Goal: Task Accomplishment & Management: Manage account settings

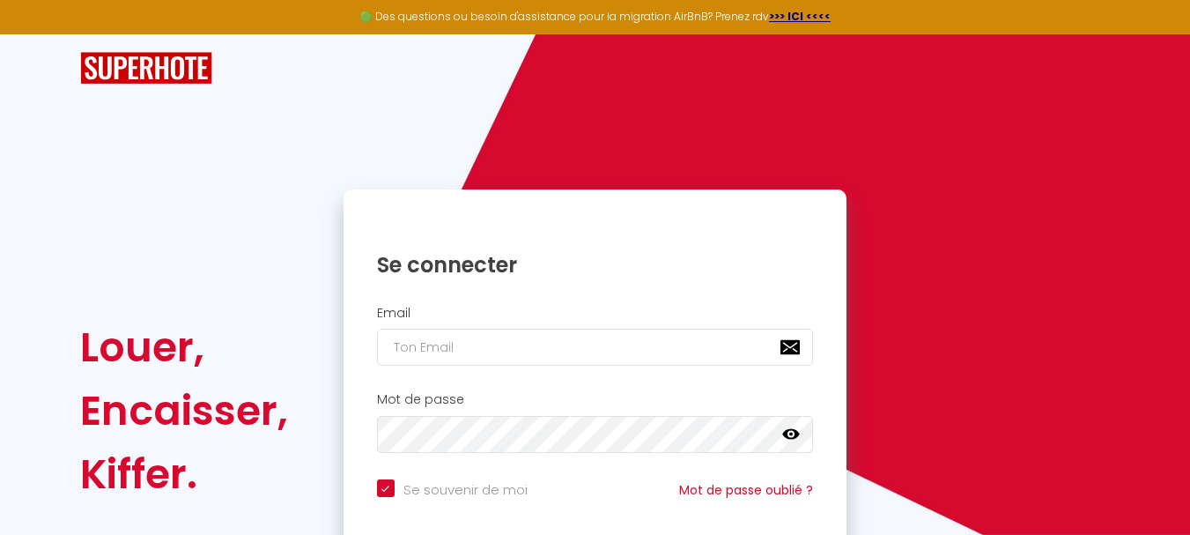
scroll to position [150, 0]
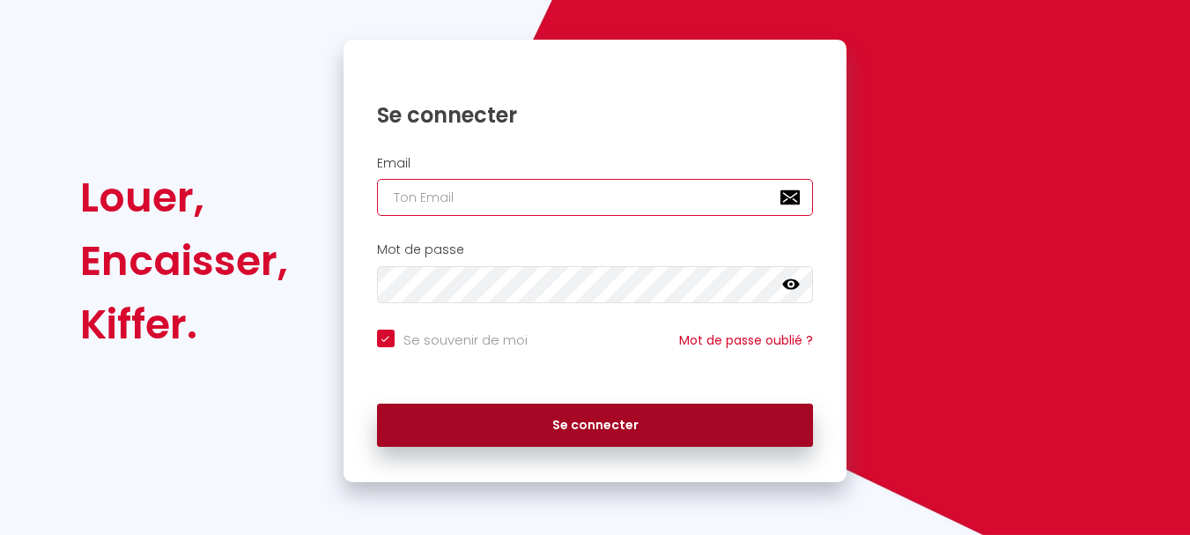
type input "[EMAIL_ADDRESS][DOMAIN_NAME]"
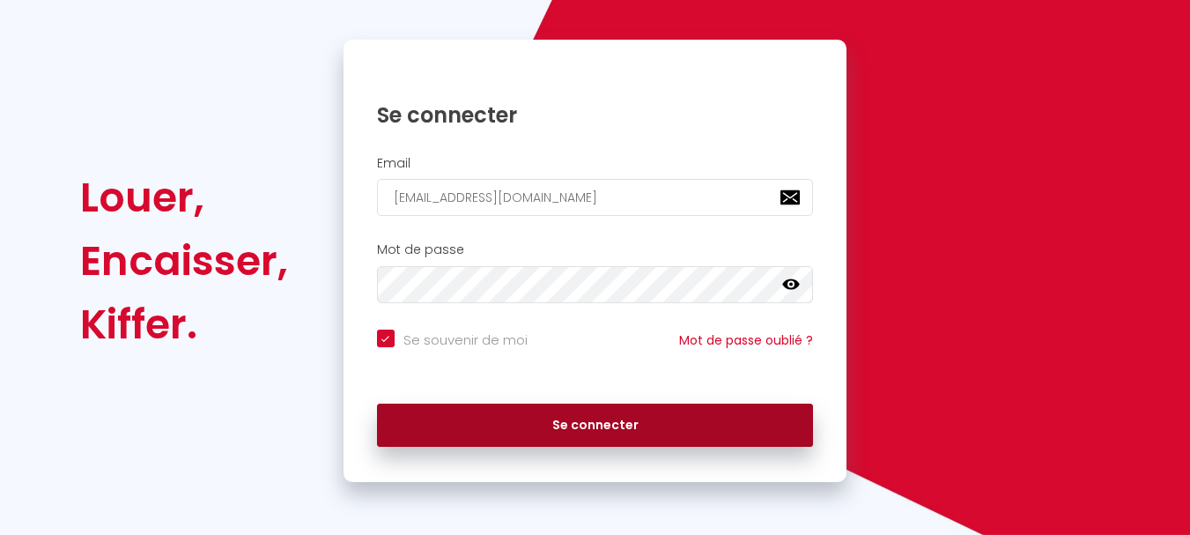
click at [583, 417] on button "Se connecter" at bounding box center [595, 425] width 437 height 44
checkbox input "true"
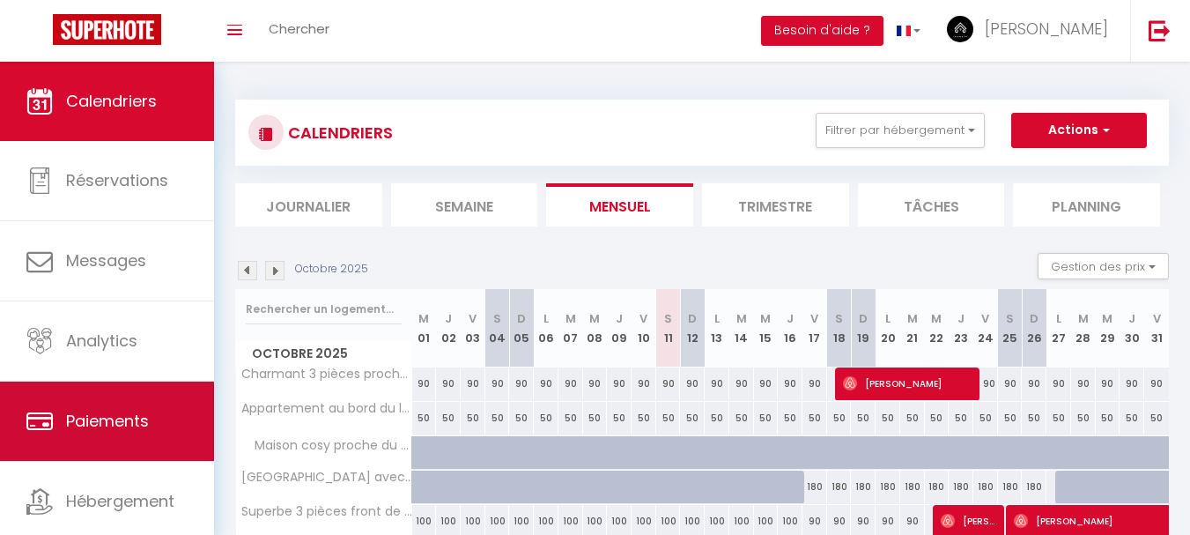
scroll to position [84, 0]
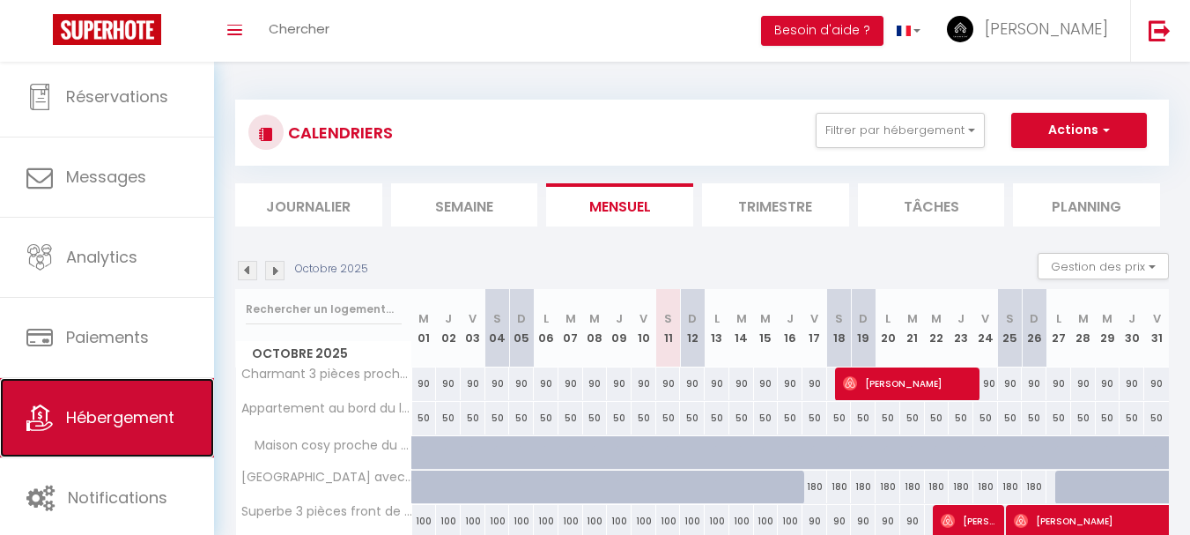
click at [105, 418] on span "Hébergement" at bounding box center [120, 417] width 108 height 22
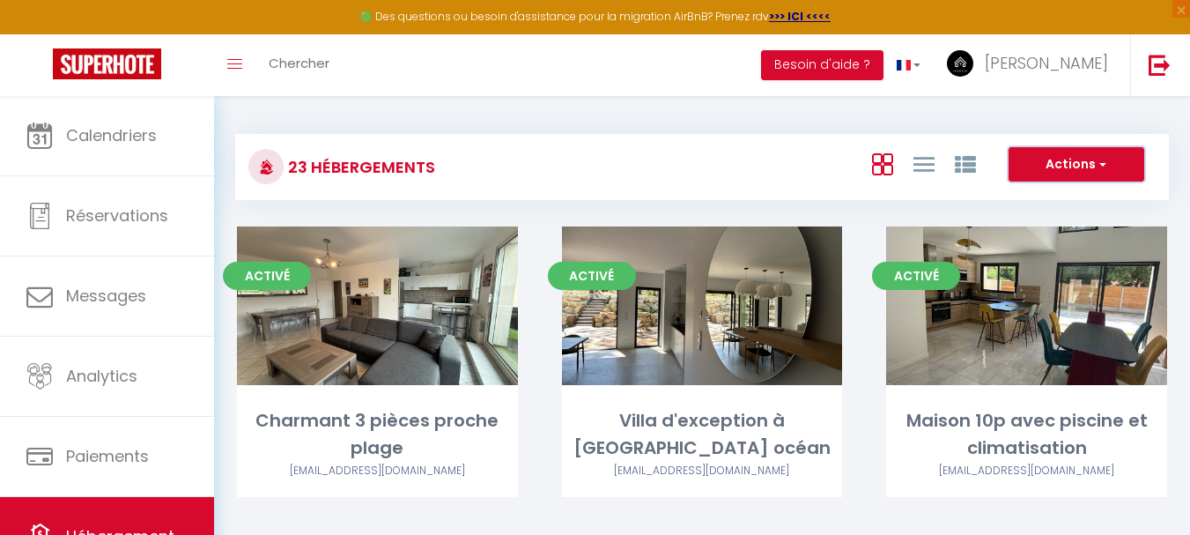
click at [1090, 174] on button "Actions" at bounding box center [1076, 164] width 136 height 35
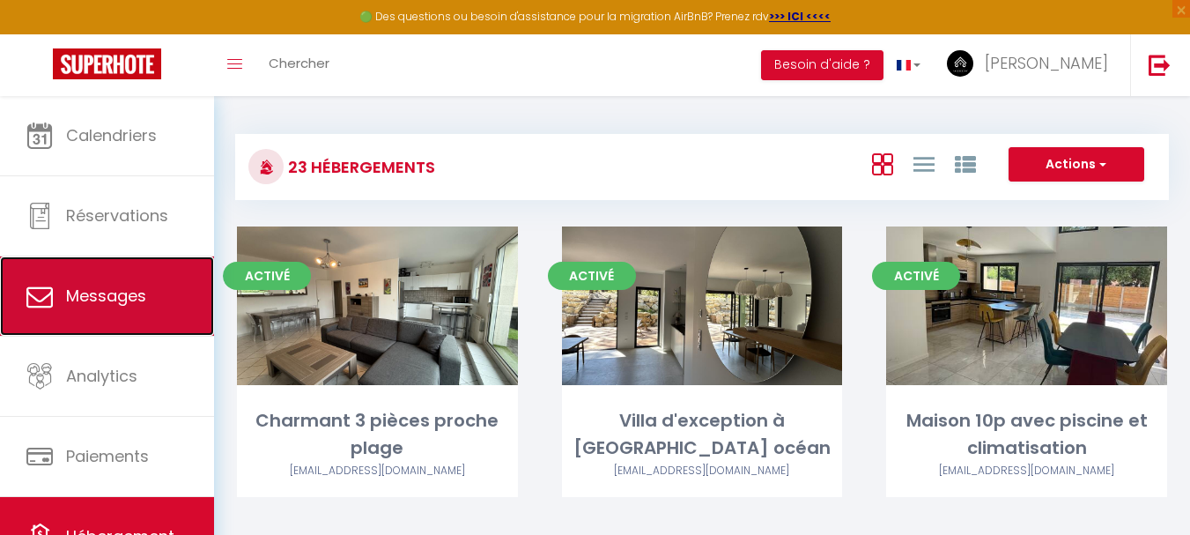
click at [83, 295] on span "Messages" at bounding box center [106, 295] width 80 height 22
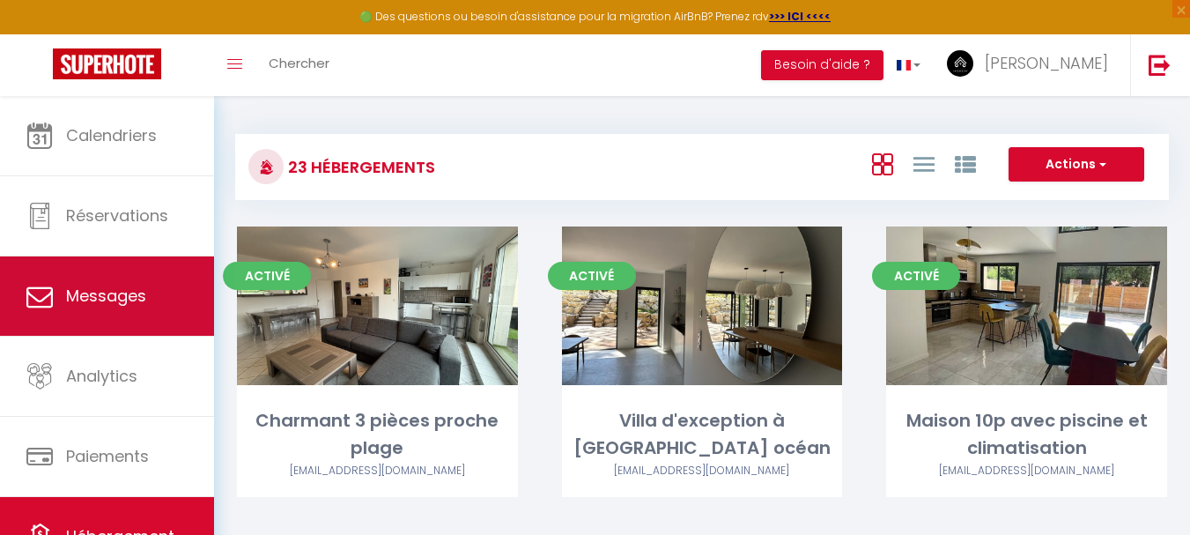
select select "message"
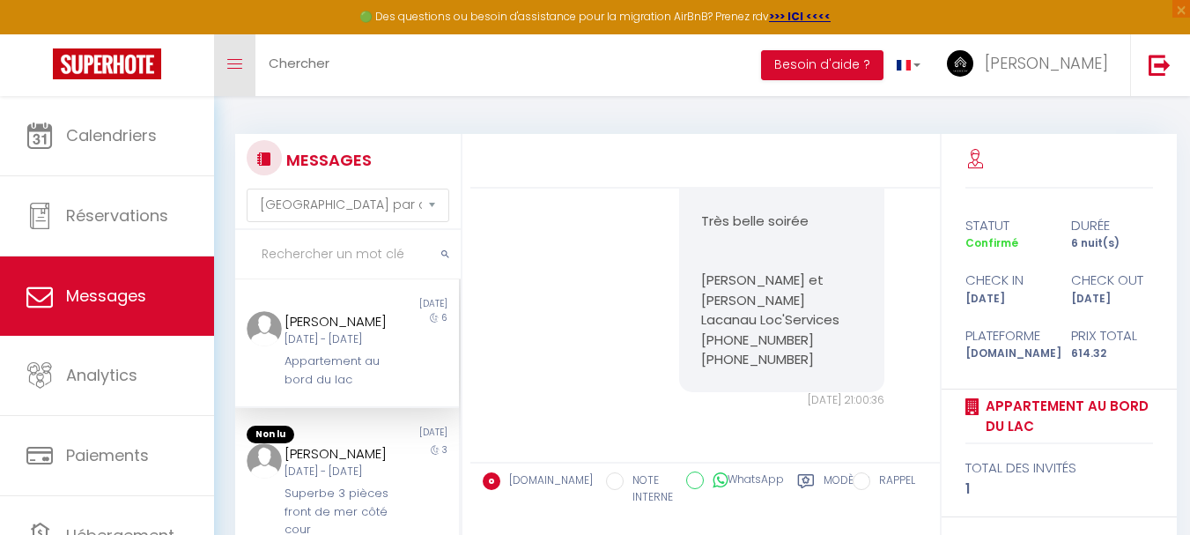
click at [228, 57] on link "Toggle menubar" at bounding box center [234, 65] width 41 height 62
click at [236, 55] on link "Toggle menubar" at bounding box center [234, 65] width 41 height 62
click at [290, 57] on span "Chercher" at bounding box center [299, 63] width 61 height 18
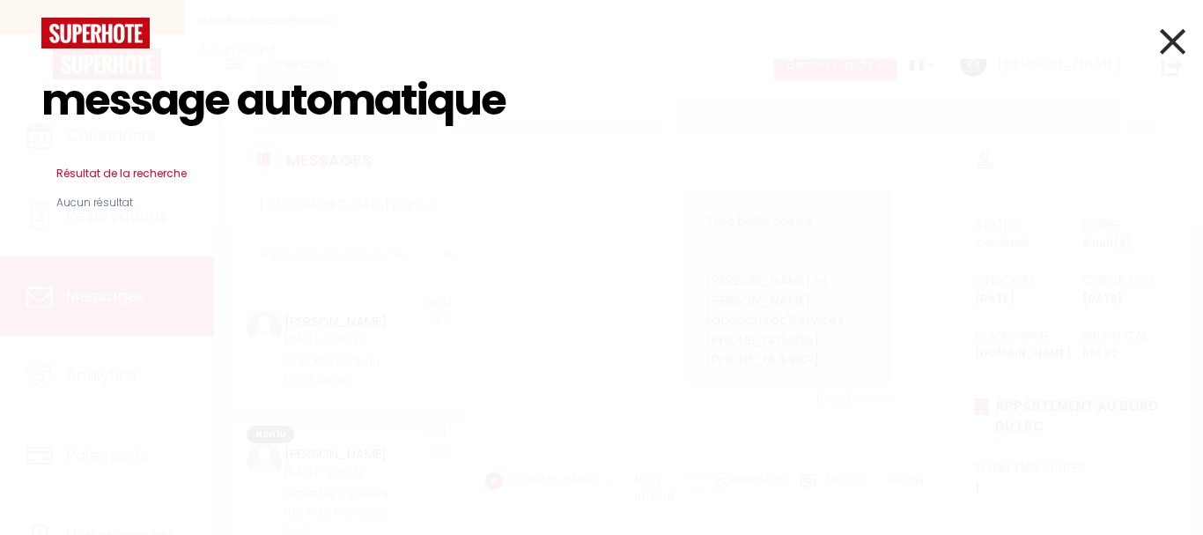
type input "message automatique"
click at [1173, 30] on icon at bounding box center [1173, 41] width 26 height 44
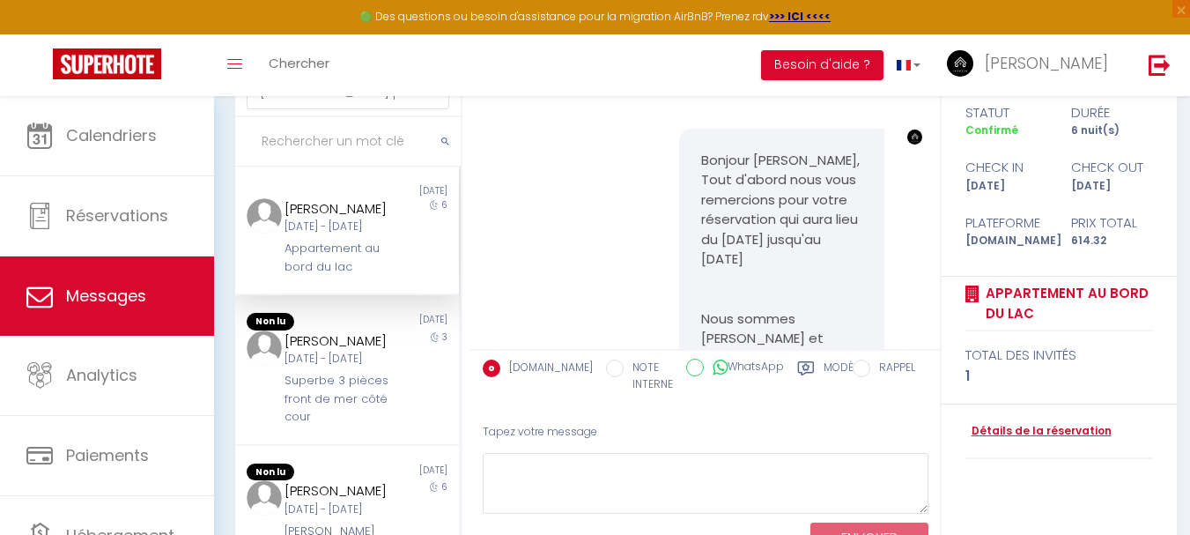
scroll to position [0, 0]
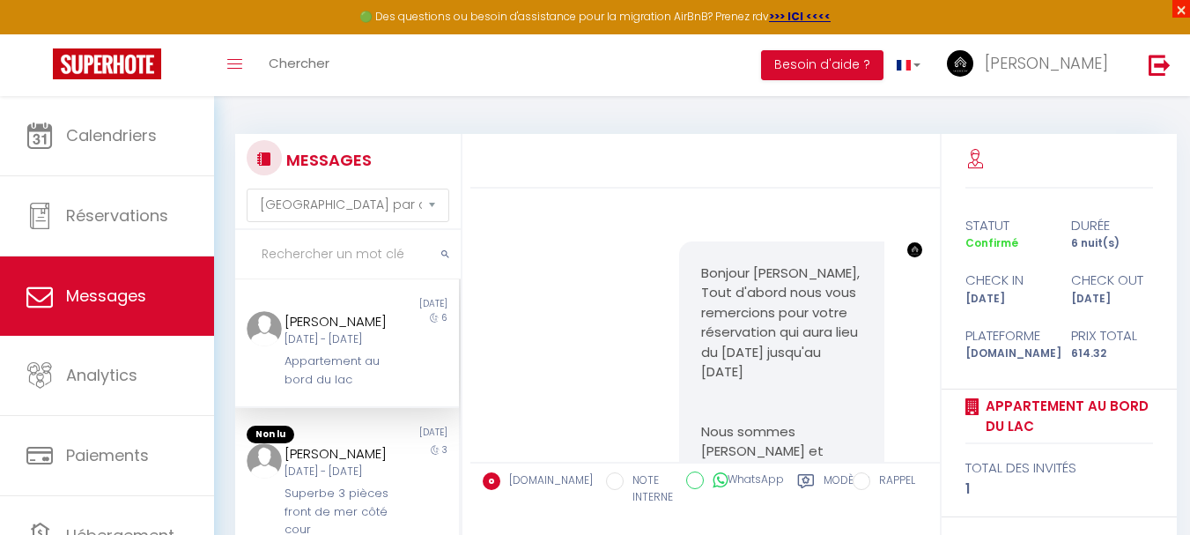
click at [1185, 12] on span "×" at bounding box center [1181, 9] width 18 height 18
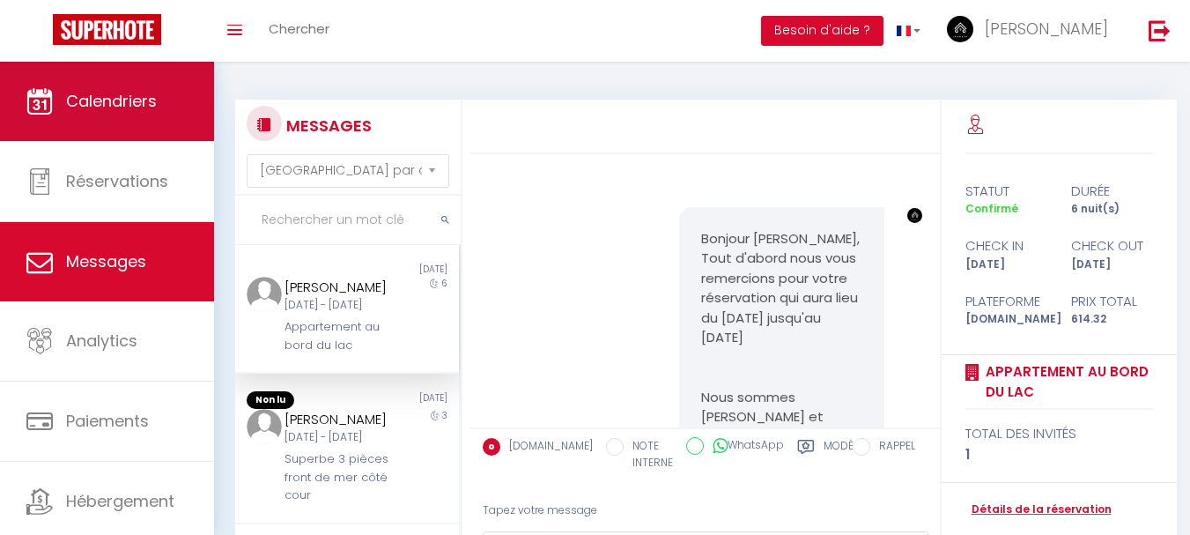
scroll to position [84, 0]
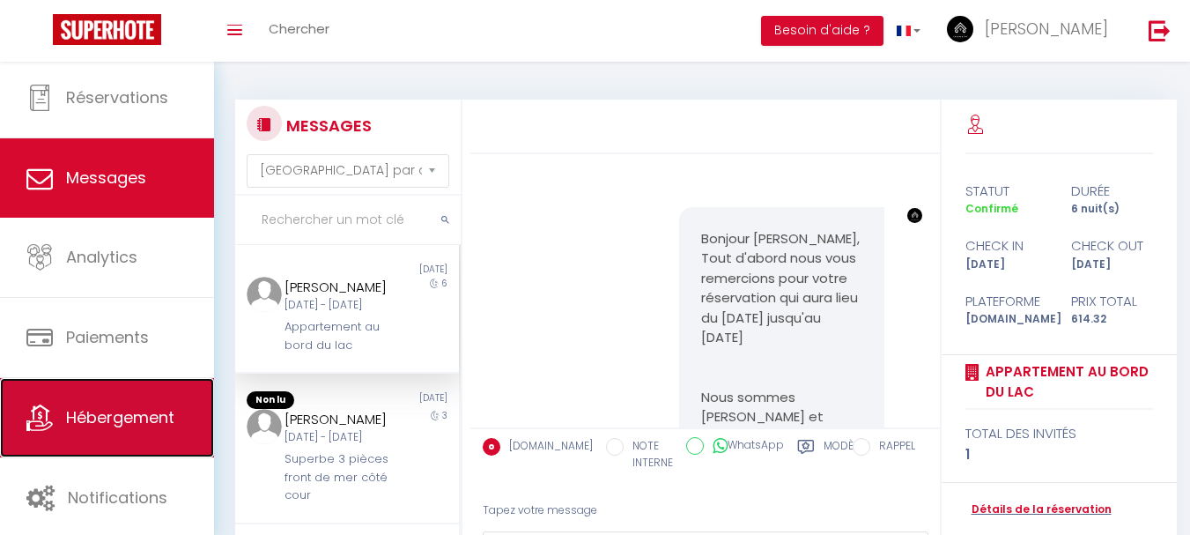
click at [127, 415] on span "Hébergement" at bounding box center [120, 417] width 108 height 22
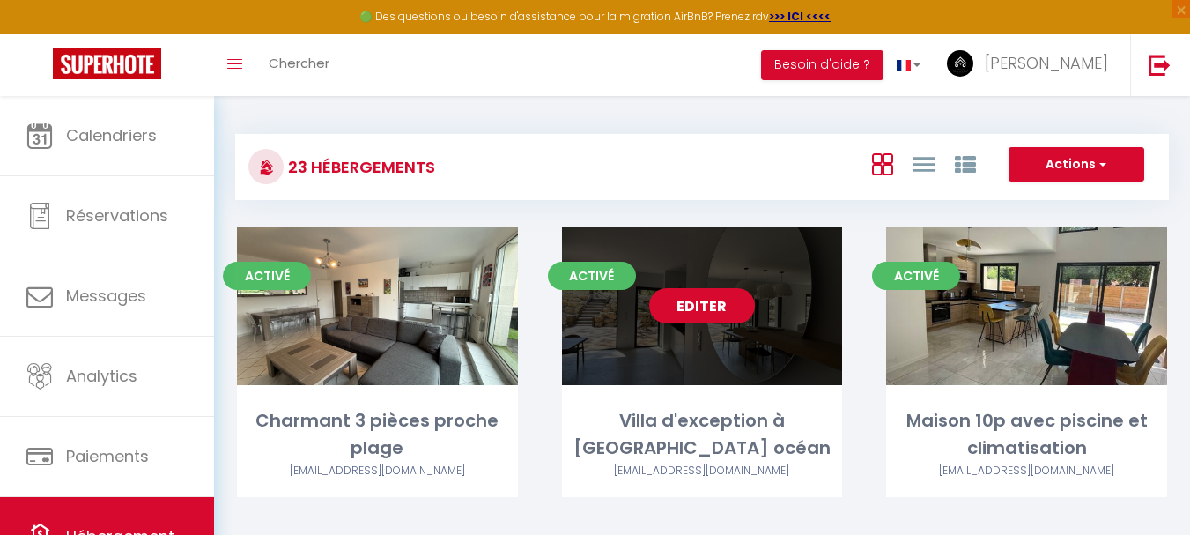
click at [725, 315] on link "Editer" at bounding box center [702, 305] width 106 height 35
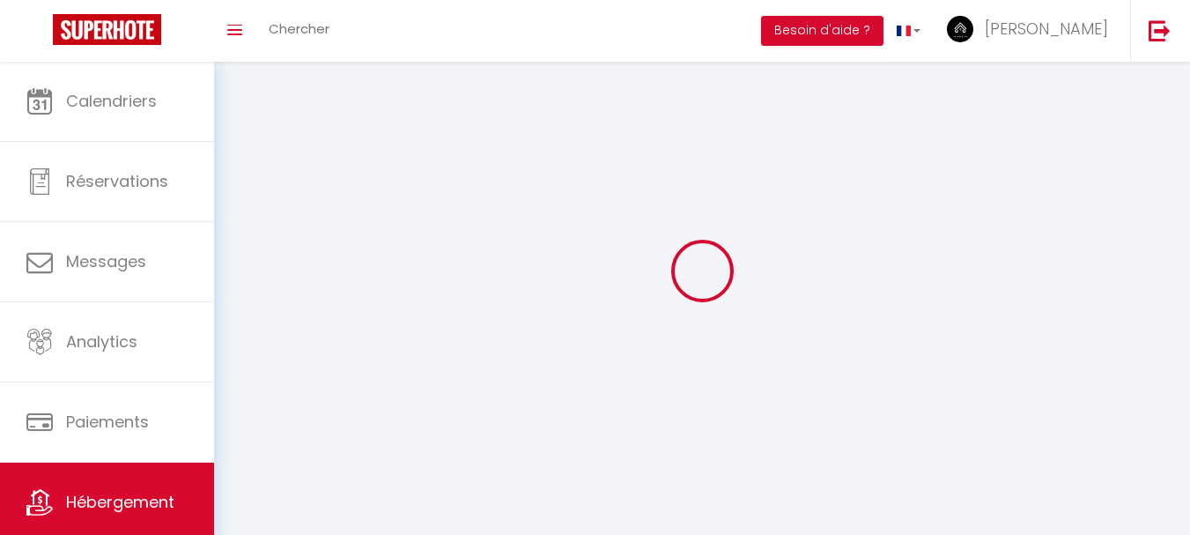
select select
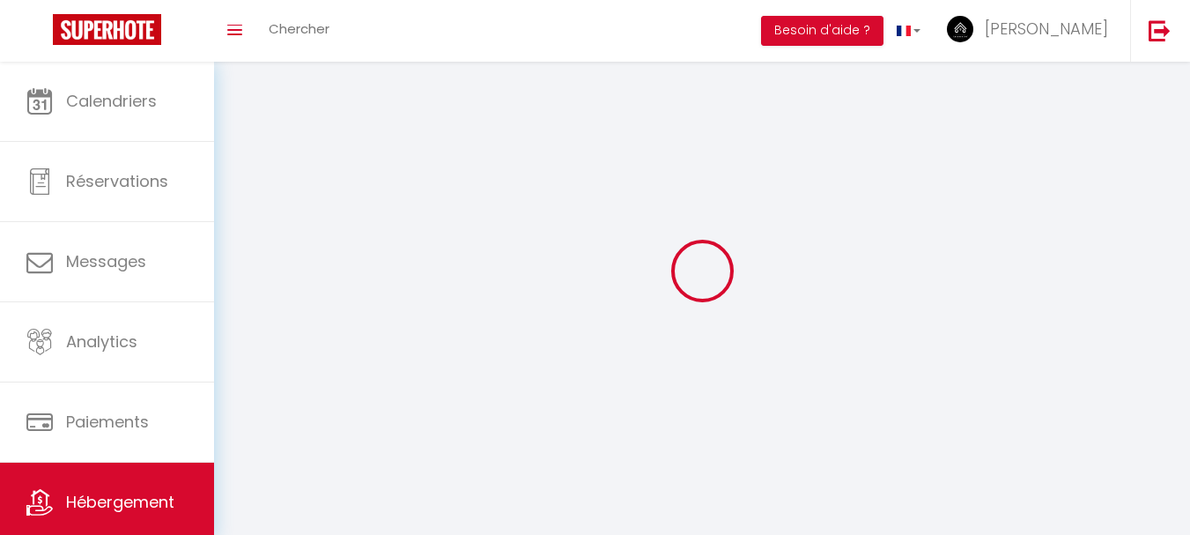
select select
select select "1"
select select
checkbox input "false"
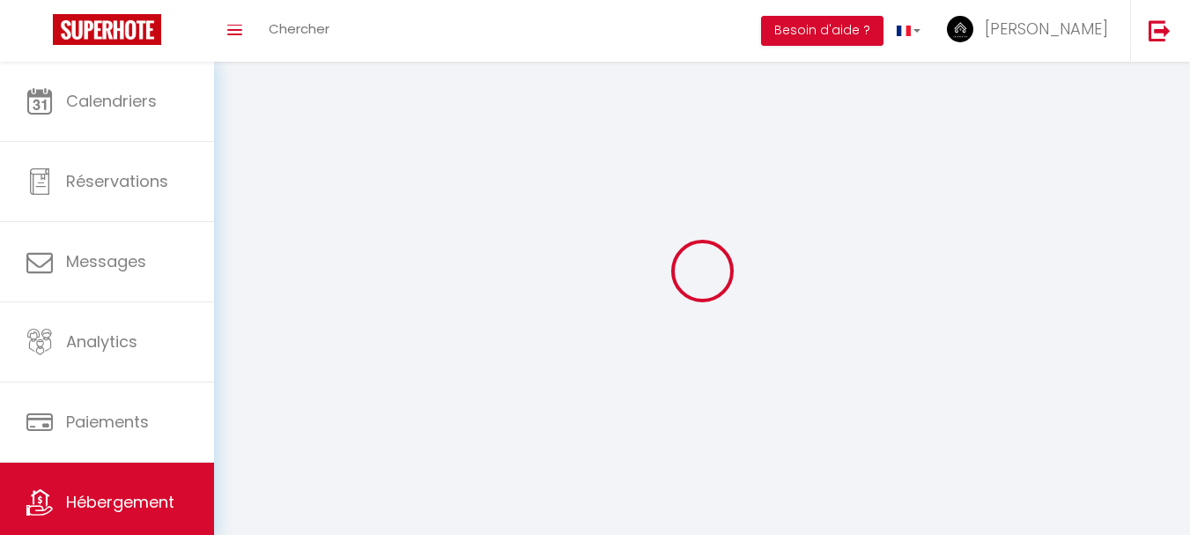
checkbox input "false"
select select "28"
select select
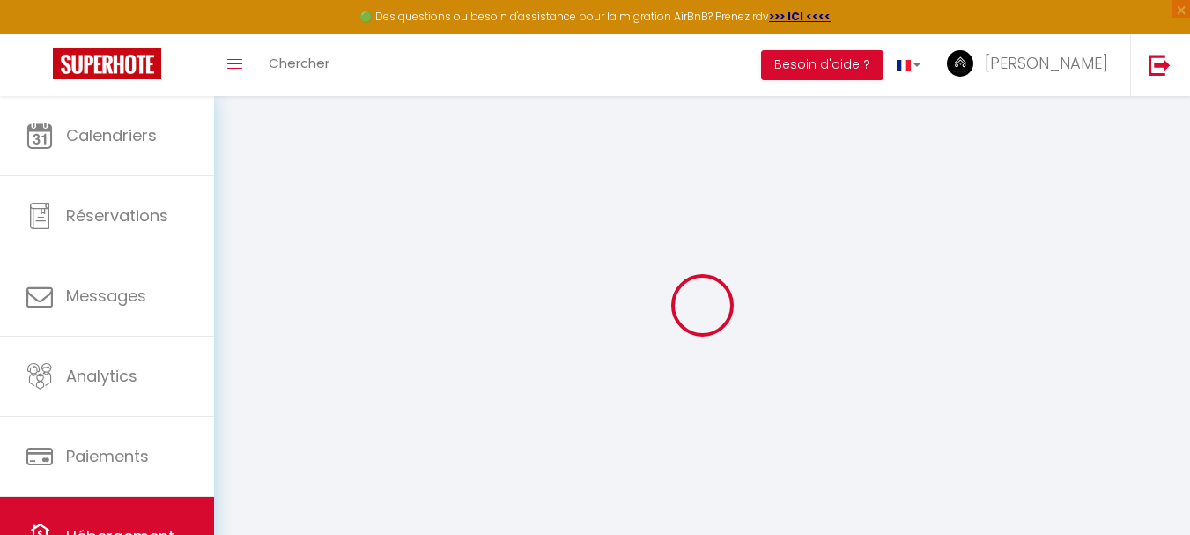
select select
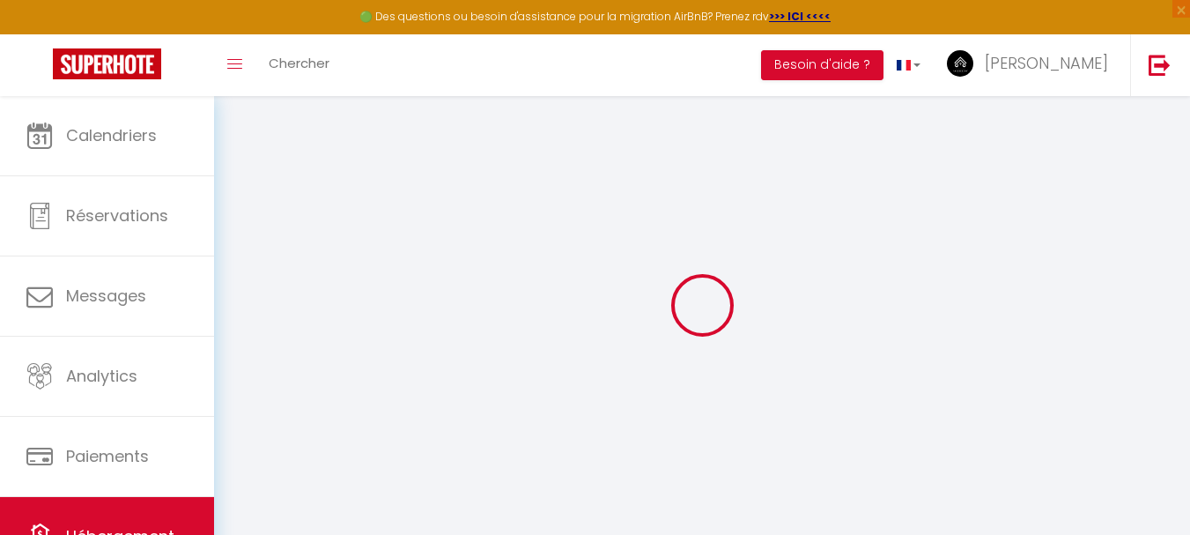
select select
checkbox input "false"
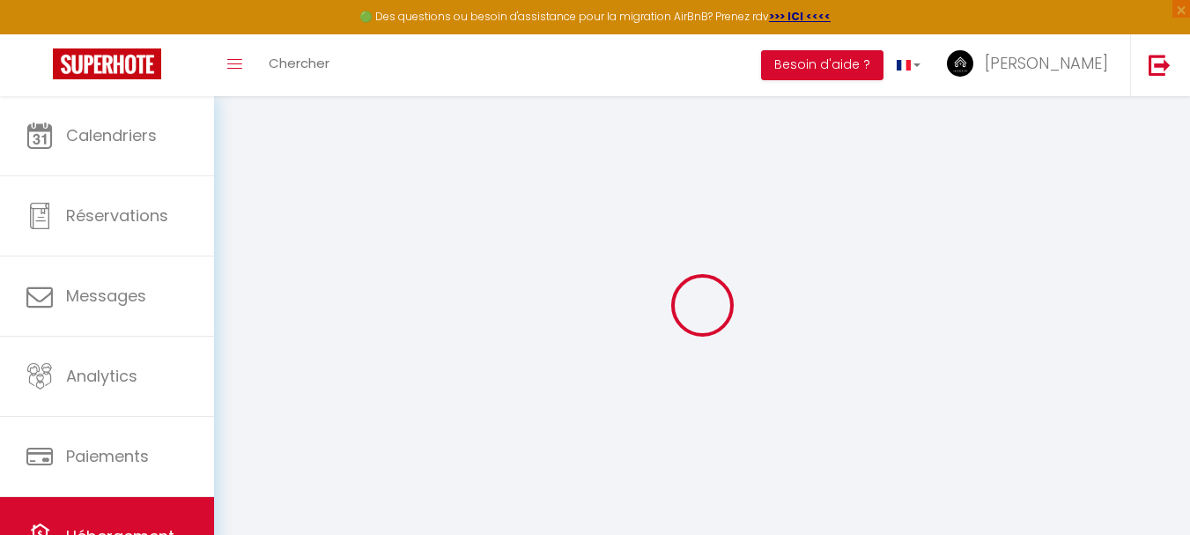
select select
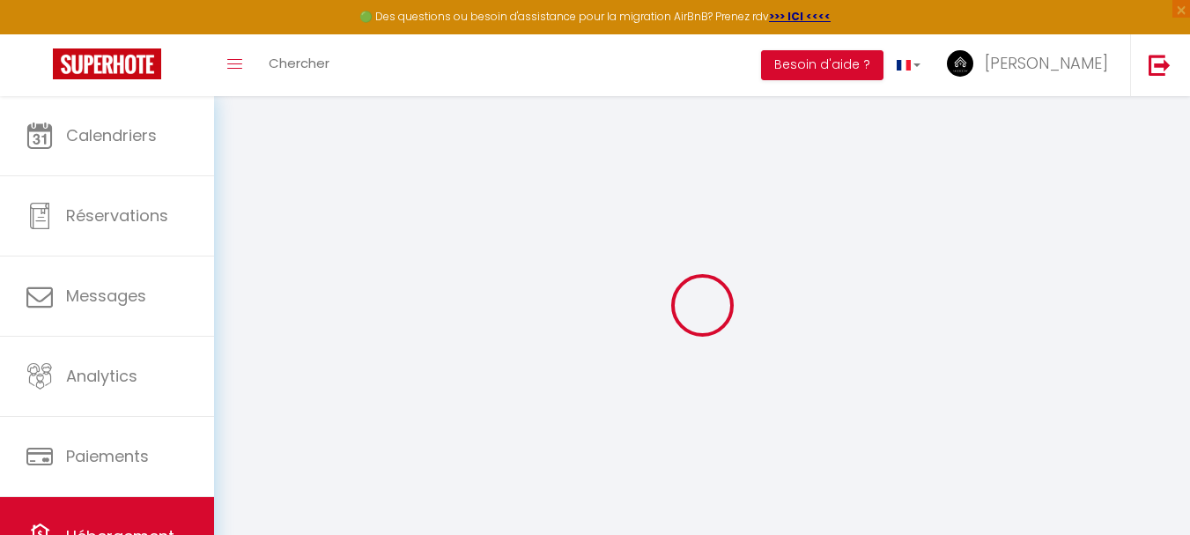
select select
checkbox input "false"
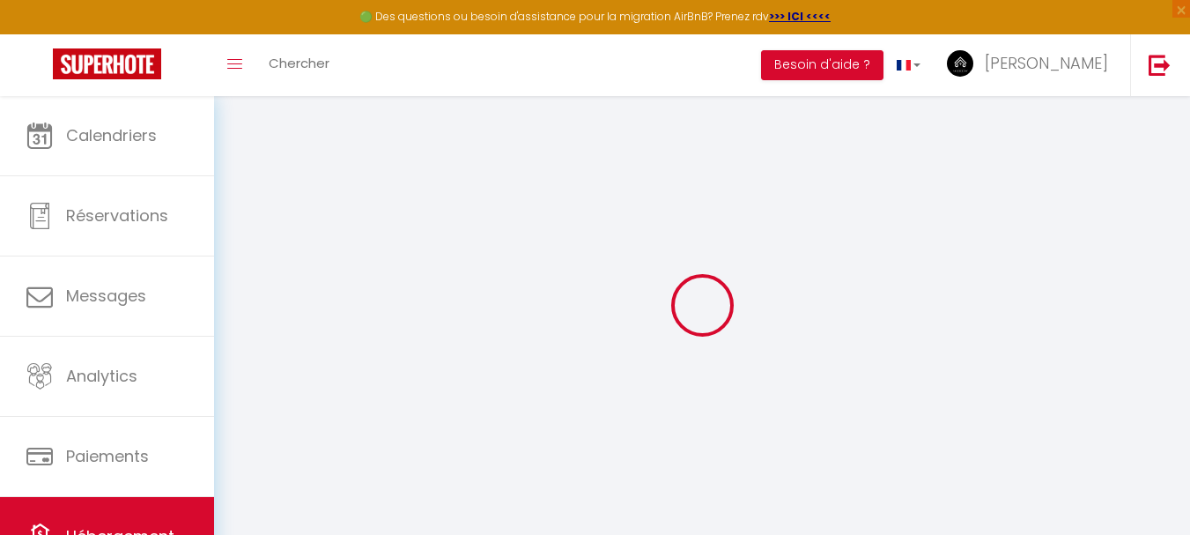
checkbox input "false"
select select
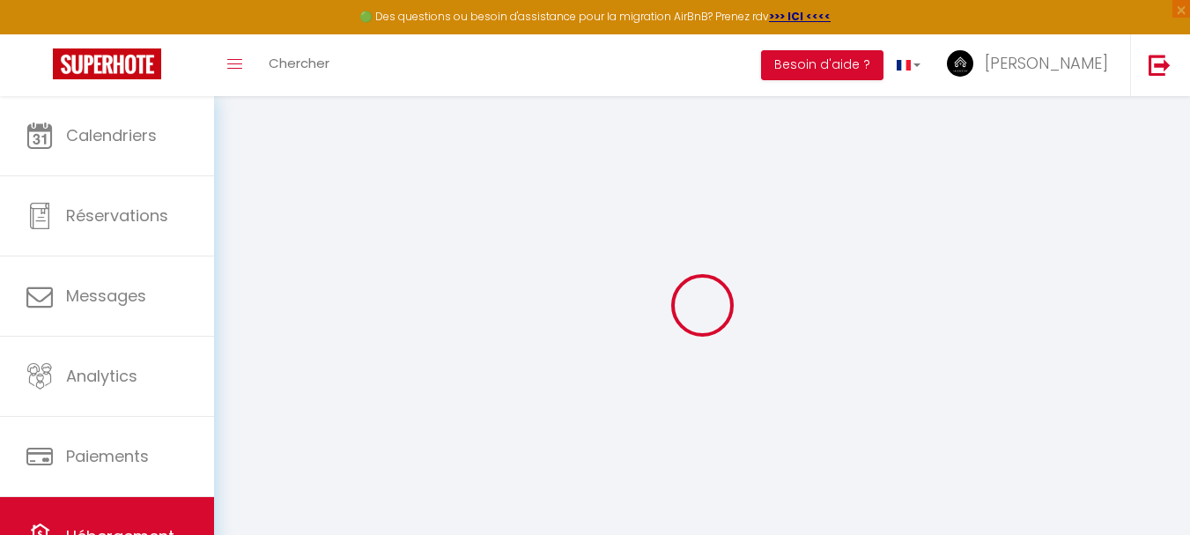
select select
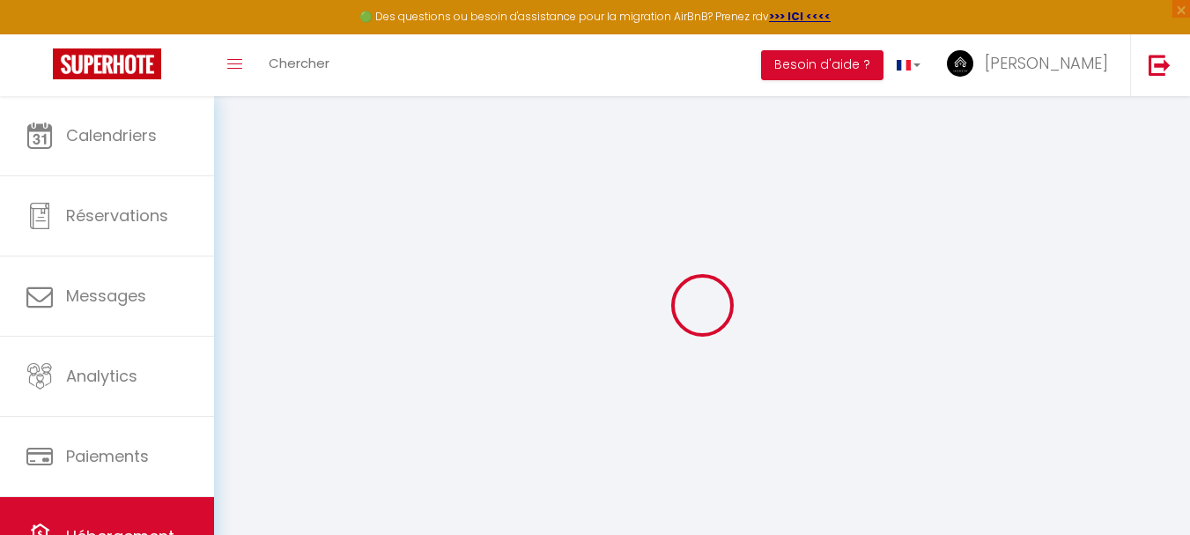
checkbox input "false"
select select
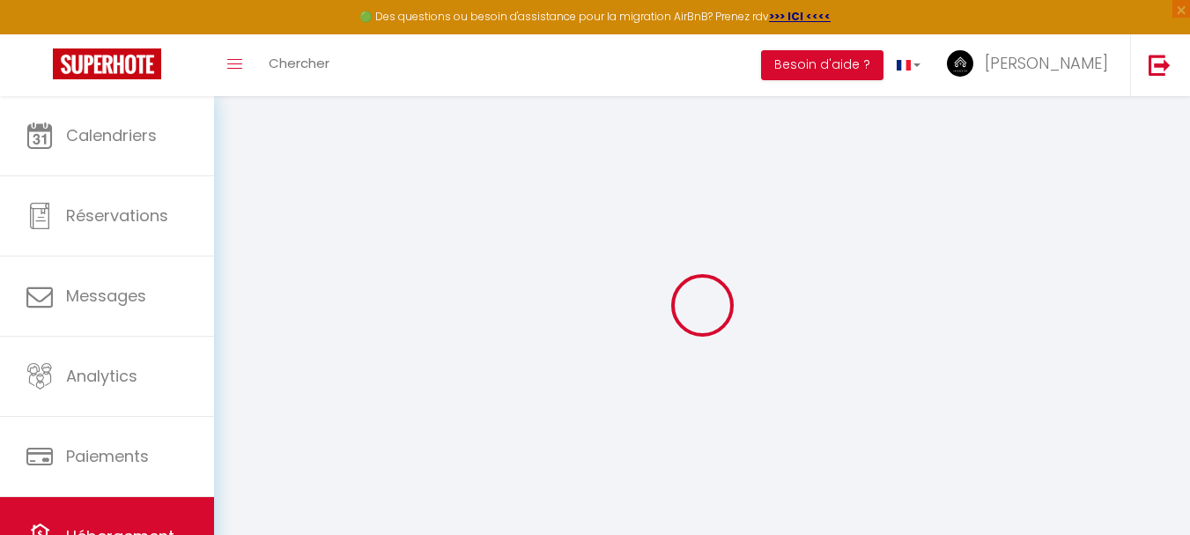
select select
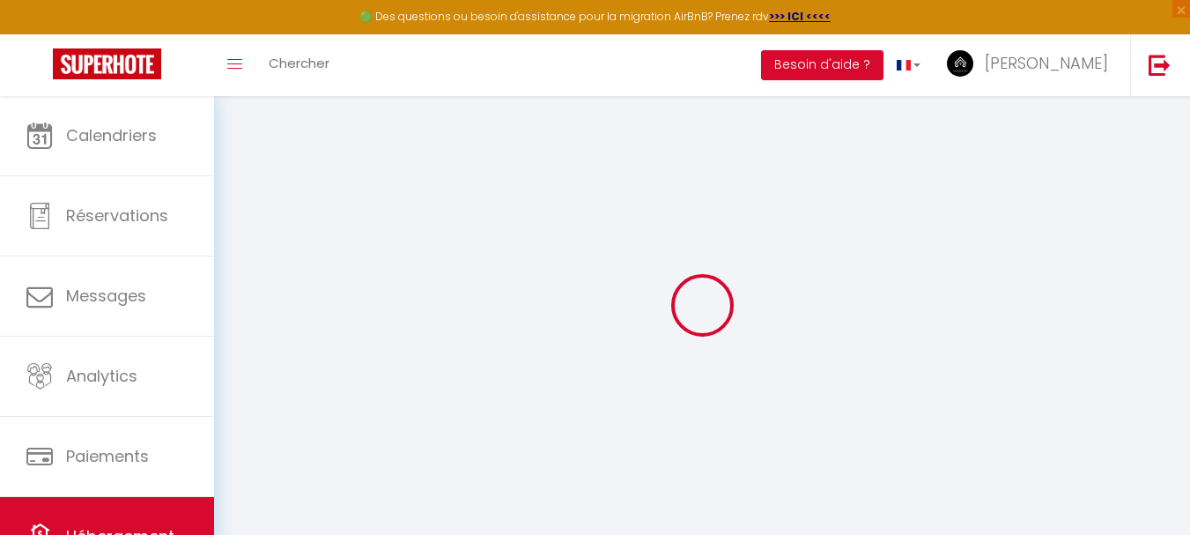
select select
checkbox input "false"
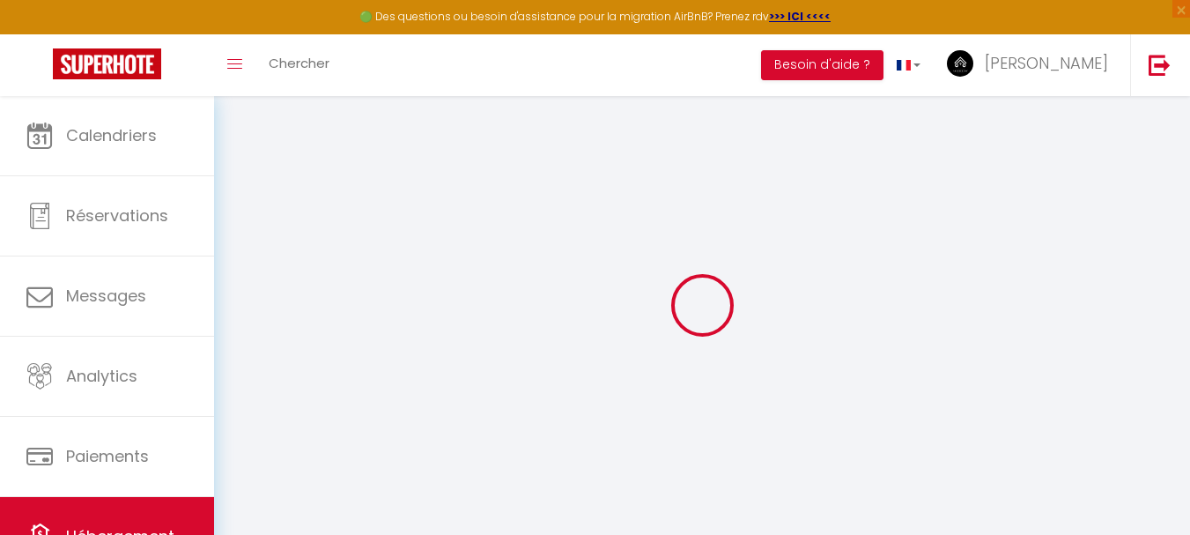
checkbox input "false"
select select
type input "Villa d'exception à [GEOGRAPHIC_DATA] océan"
type input "Lacanau Loc'services"
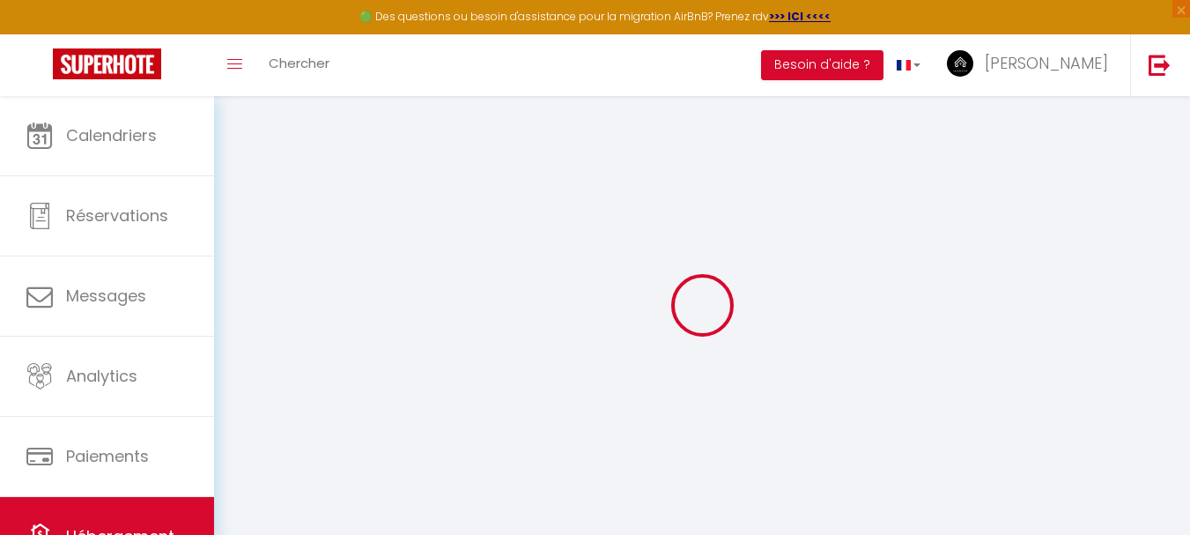
type input "Lacanau Loc'services"
type input "[STREET_ADDRESS][PERSON_NAME]"
type input "33680"
type input "Lacanau"
select select "houses"
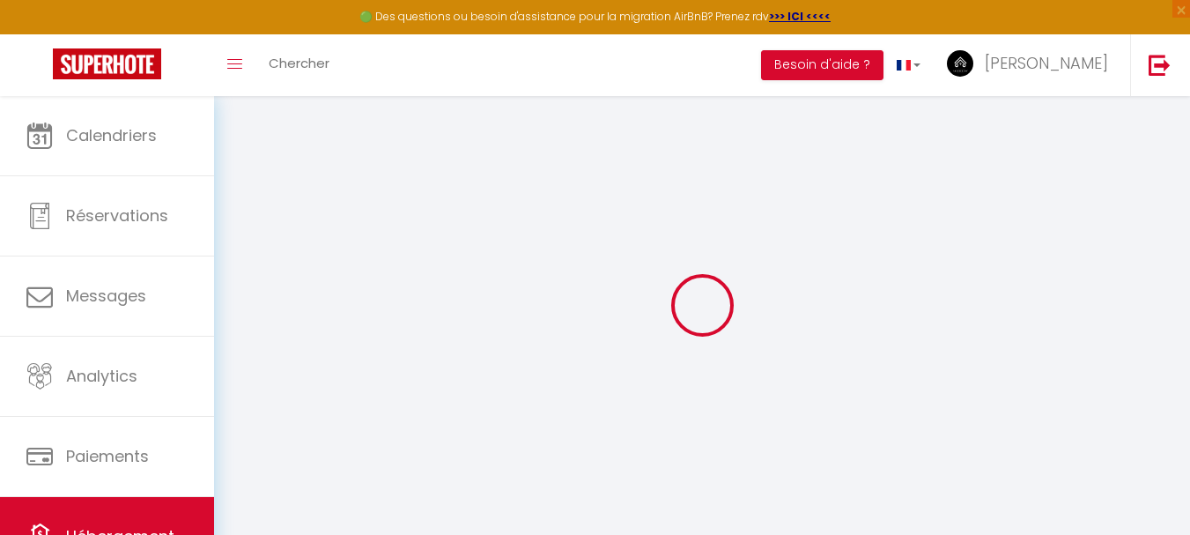
select select "8"
select select "1"
select select "4"
select select "2"
type input "250"
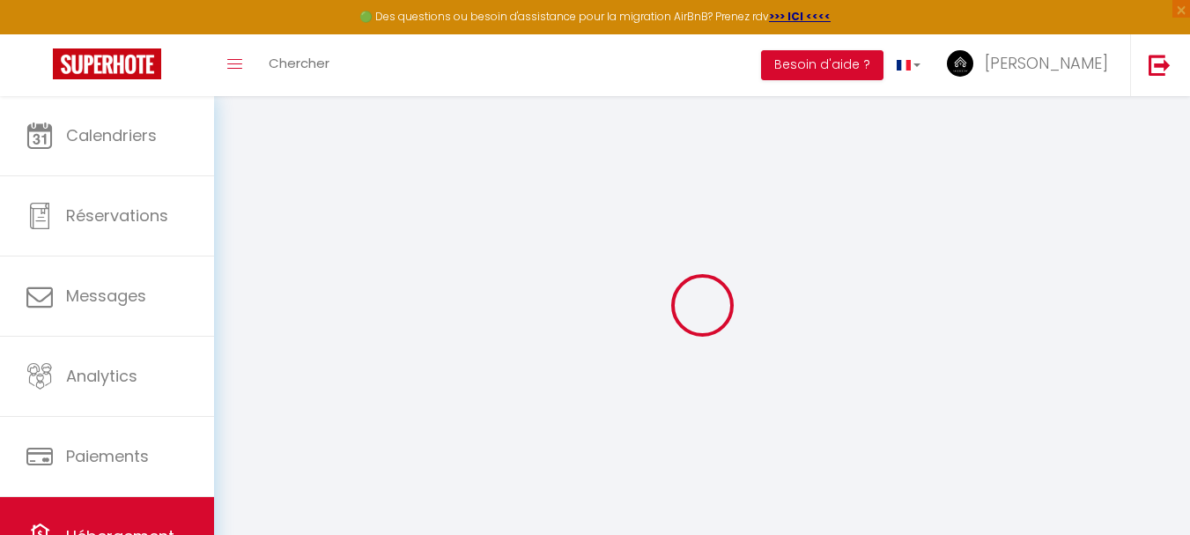
type input "240"
type input "2.24"
type input "1000"
select select
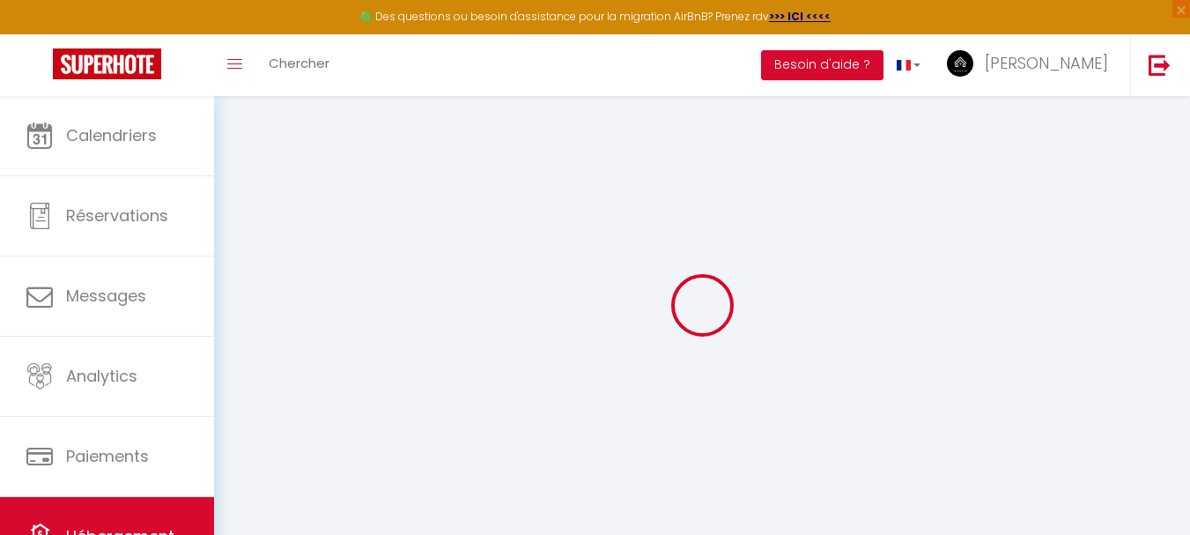
select select
type input "[GEOGRAPHIC_DATA][PERSON_NAME]"
type input "33680"
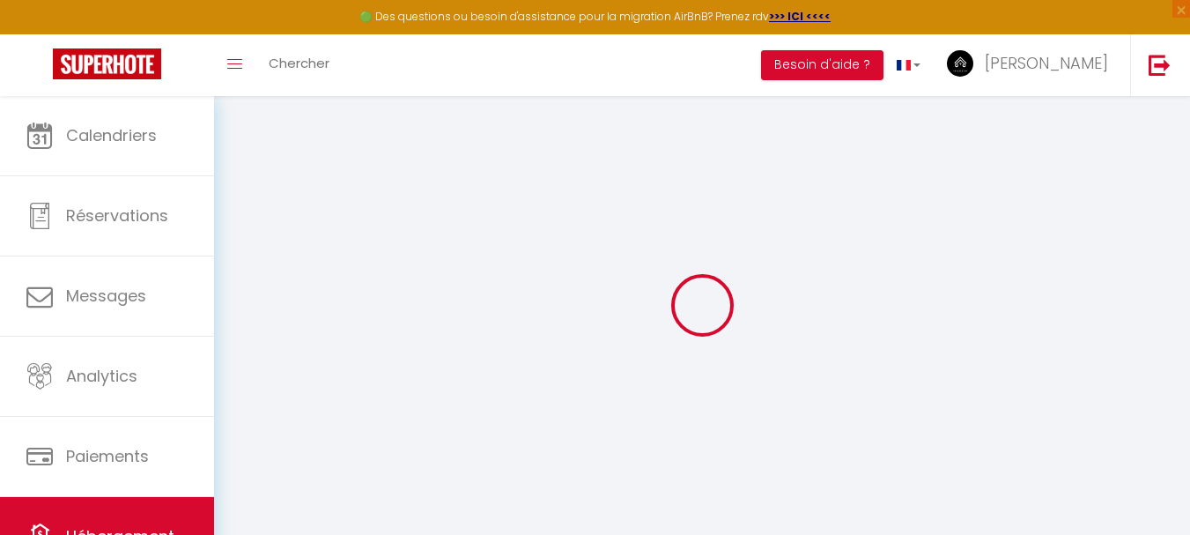
type input "Lacanau"
type input "[EMAIL_ADDRESS][DOMAIN_NAME]"
select select "11970"
checkbox input "false"
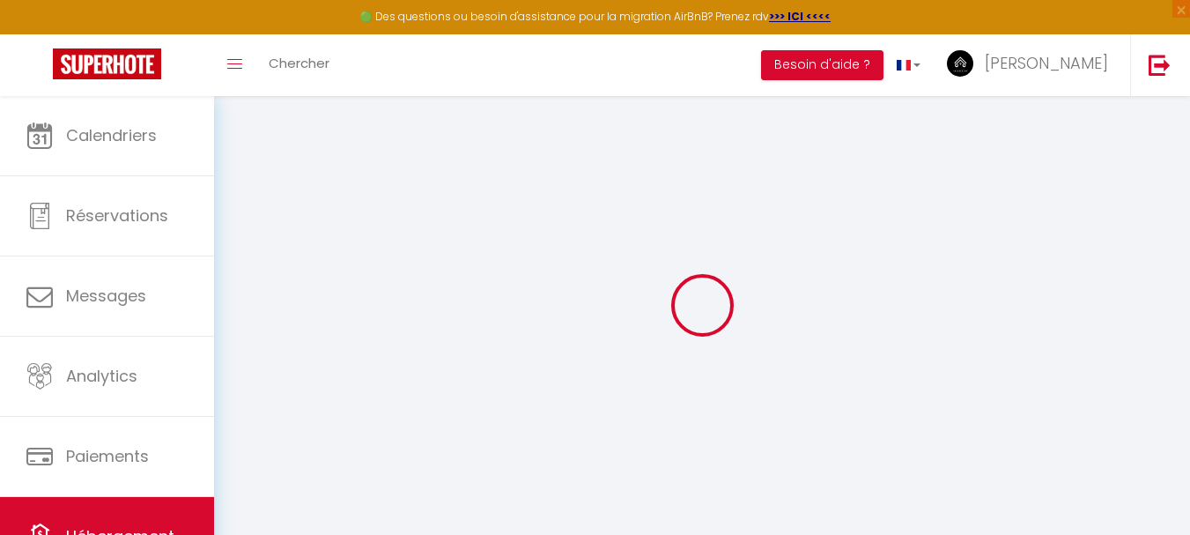
checkbox input "false"
type input "180"
type input "0"
type input "60"
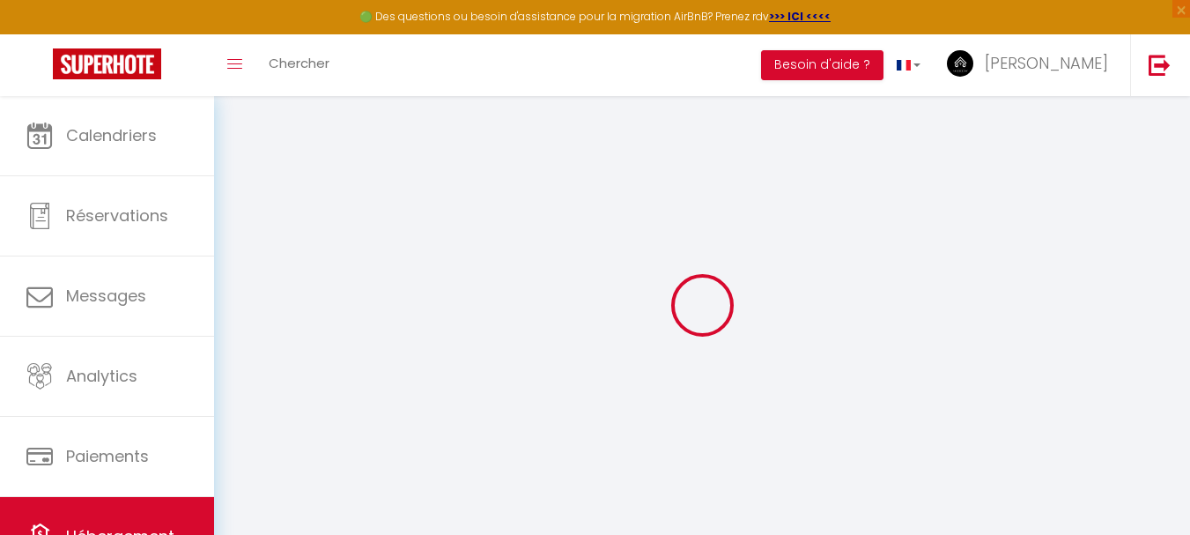
type input "0"
checkbox input "false"
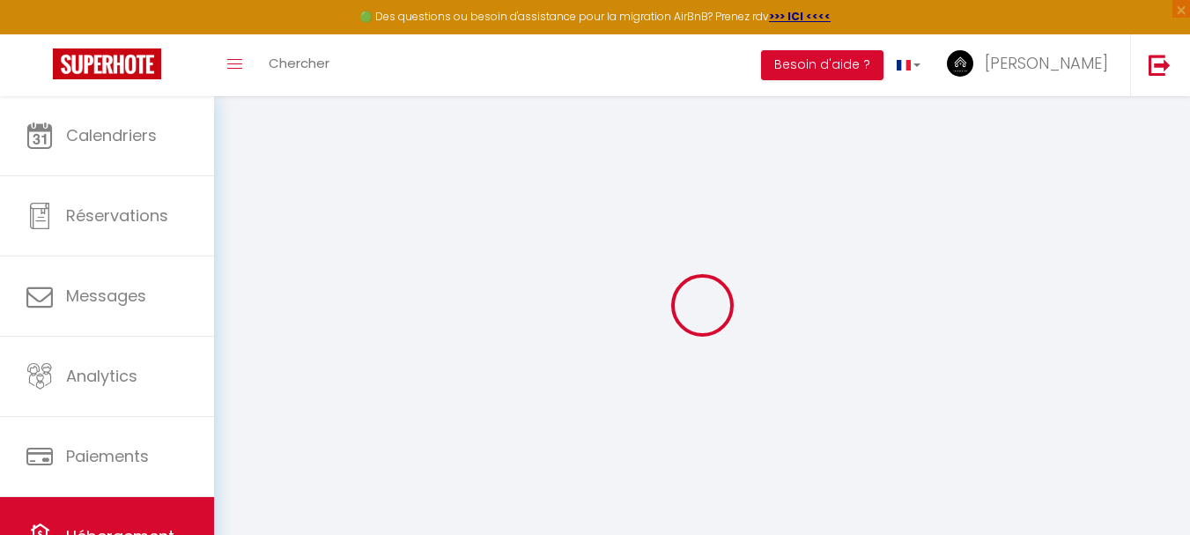
checkbox input "false"
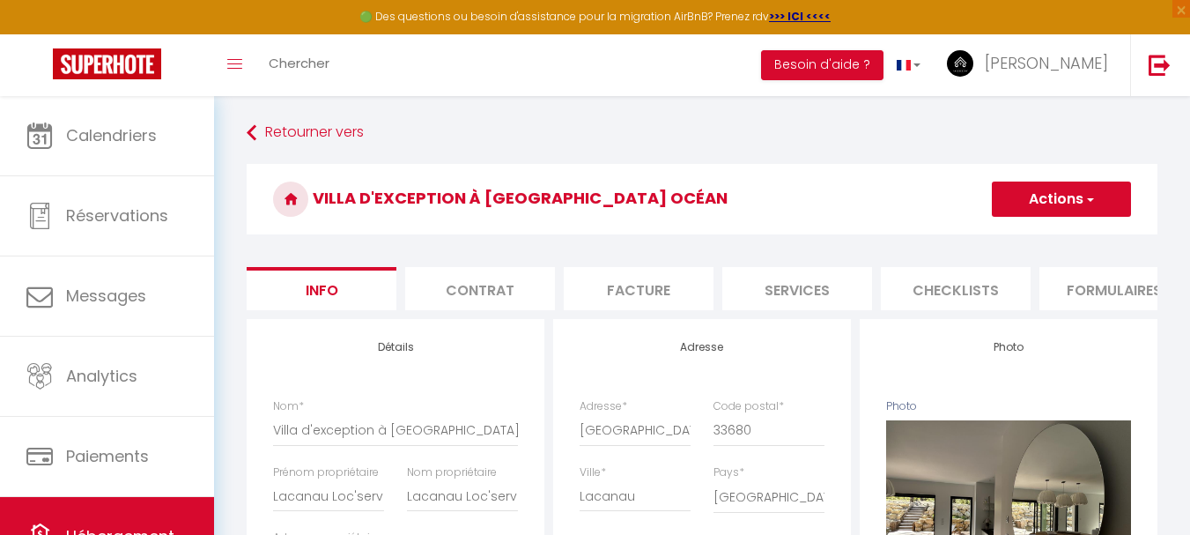
checkbox input "false"
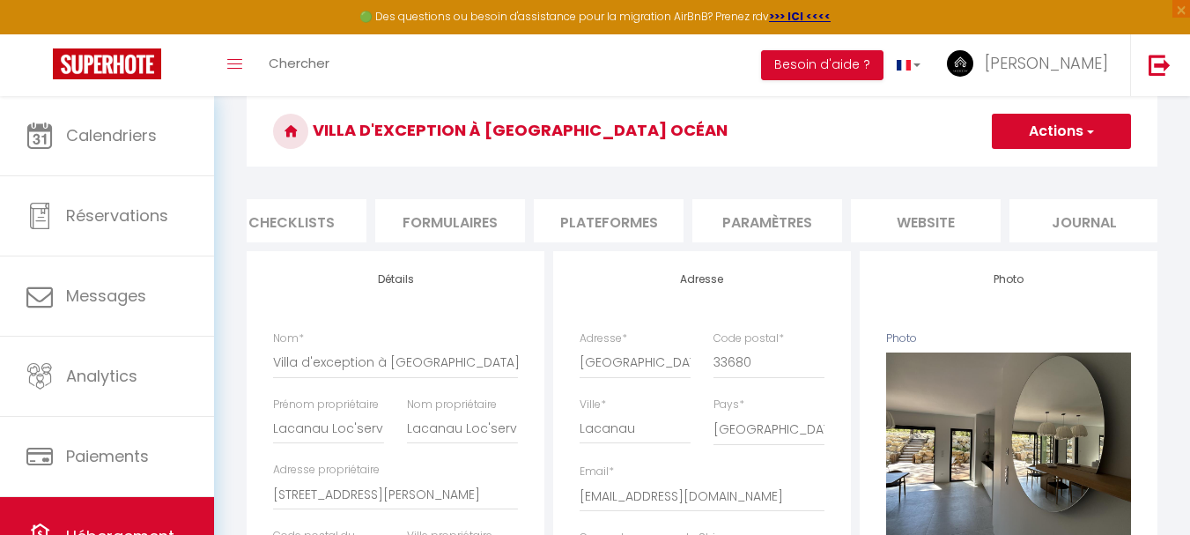
scroll to position [0, 675]
click at [766, 213] on li "Paramètres" at bounding box center [757, 220] width 150 height 43
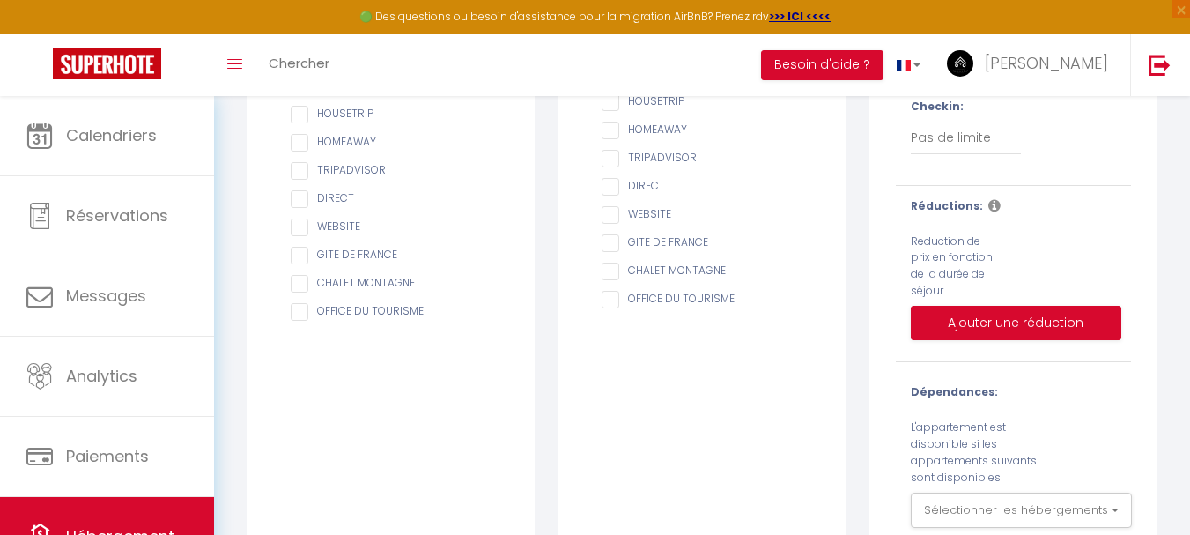
scroll to position [475, 0]
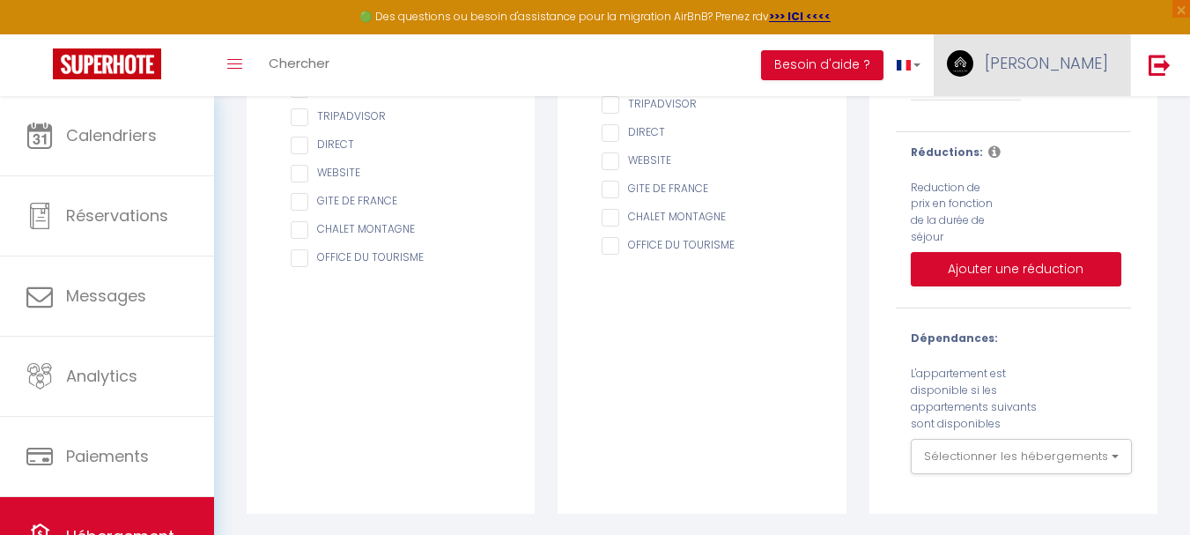
click at [1039, 71] on link "[PERSON_NAME]" at bounding box center [1031, 65] width 196 height 62
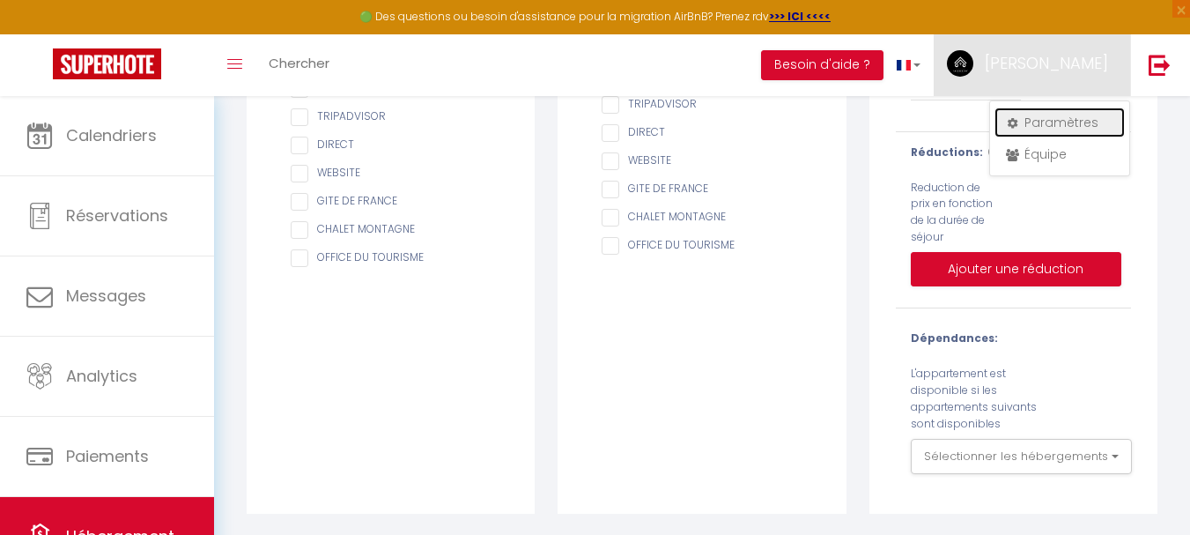
click at [1040, 121] on link "Paramètres" at bounding box center [1059, 122] width 130 height 30
select select "fr"
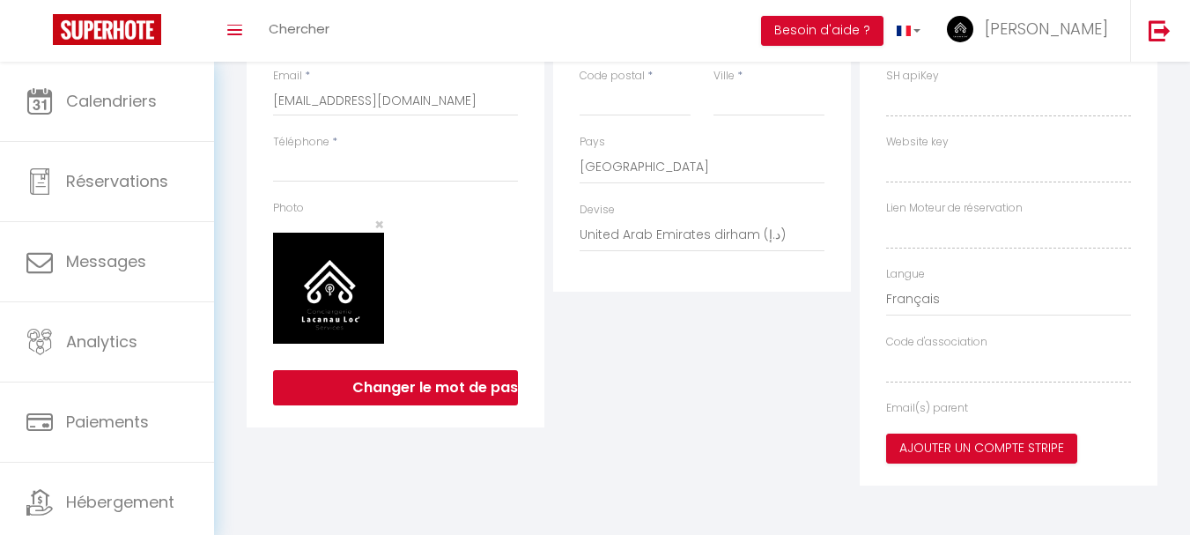
type input "[PERSON_NAME]"
type input "Costel"
type input "0674256000"
type input "[STREET_ADDRESS][PERSON_NAME]"
type input "33680"
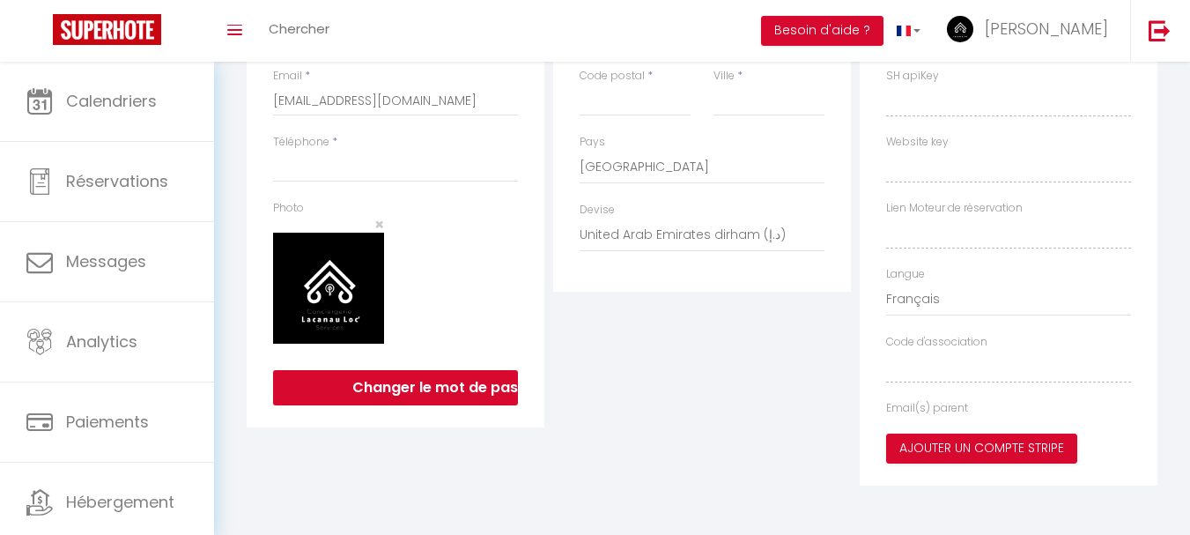
type input "Lacanau"
select select "28"
type input "z3qmSZLPFpxIpEgdVW9nzKebY"
type input "Kxo8ymVQCzvd8aDu3XB5AMq0z"
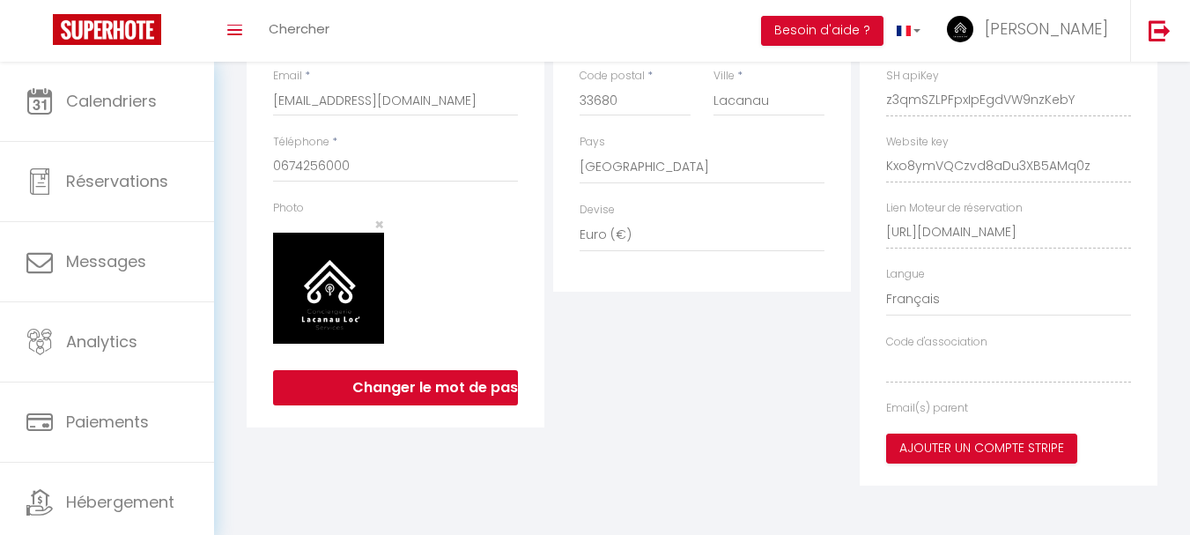
type input "z3qmSZLPFpxIpEgdVW9nzKebY"
type input "Kxo8ymVQCzvd8aDu3XB5AMq0z"
type input "[URL][DOMAIN_NAME]"
select select "fr"
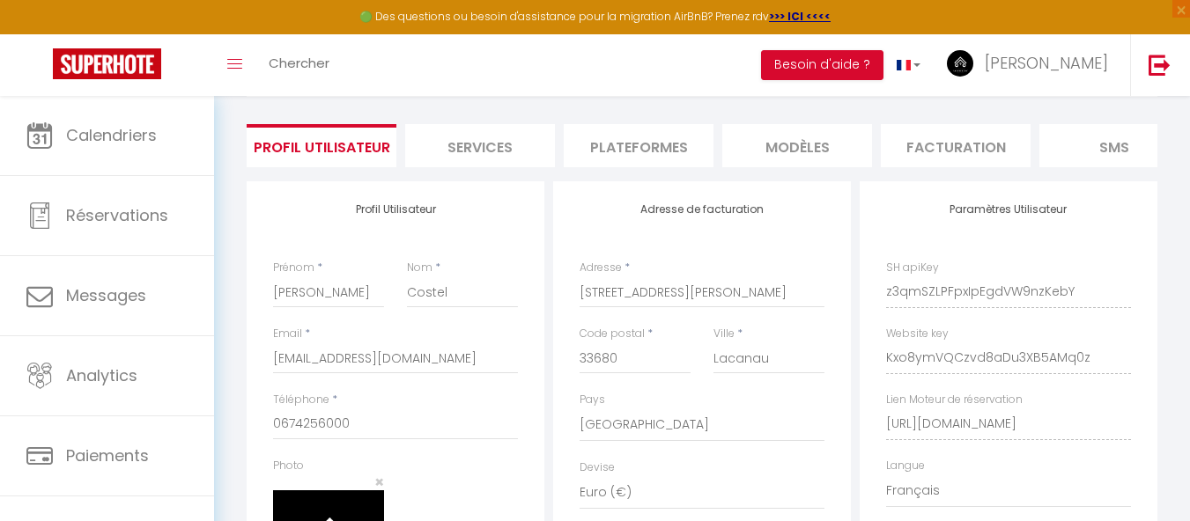
scroll to position [105, 0]
click at [493, 153] on li "Services" at bounding box center [480, 146] width 150 height 43
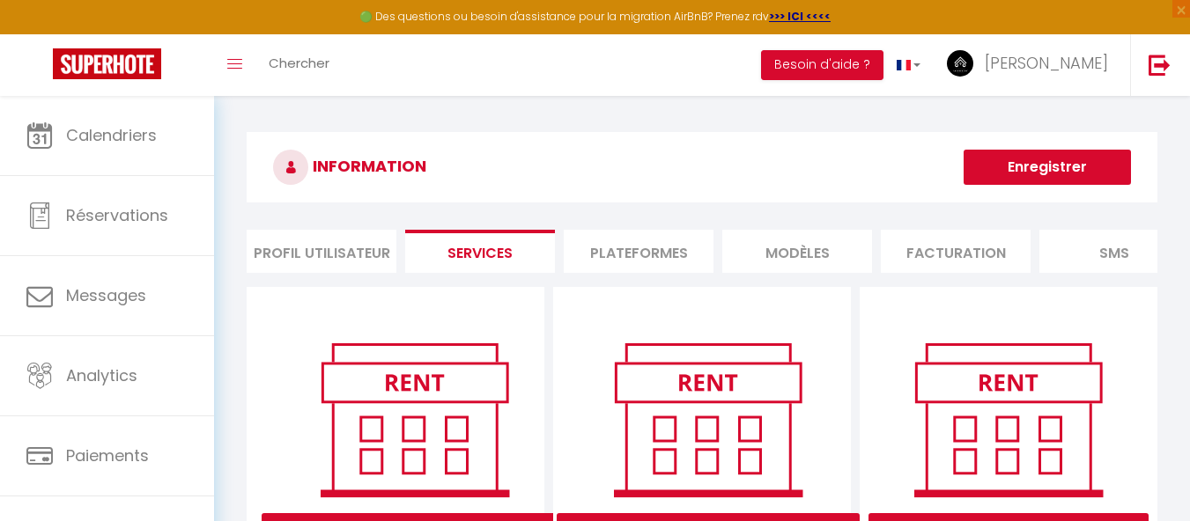
click at [639, 254] on li "Plateformes" at bounding box center [639, 251] width 150 height 43
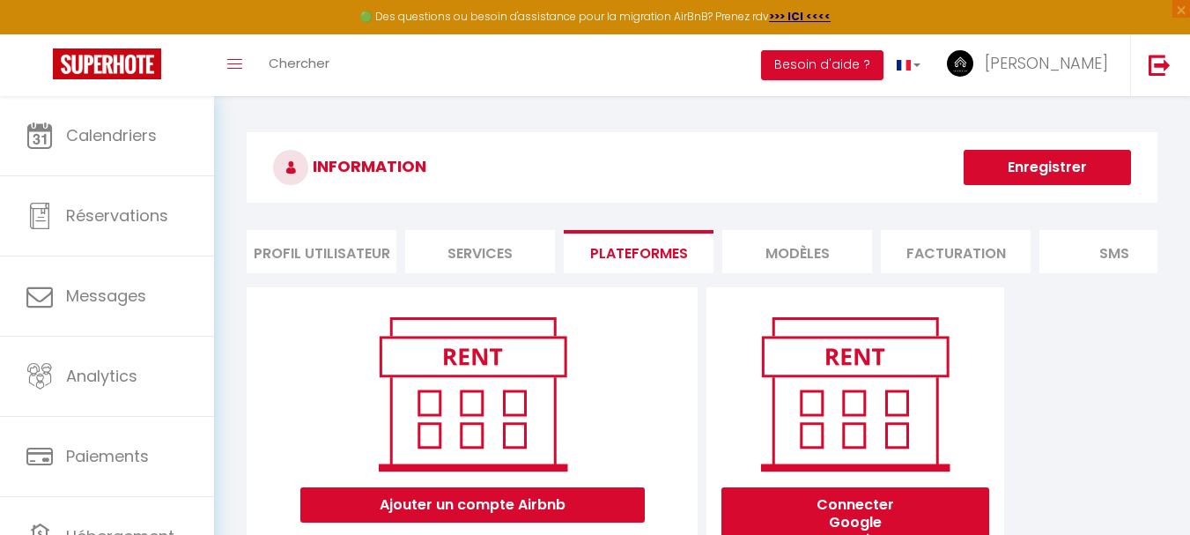
click at [815, 251] on li "MODÈLES" at bounding box center [797, 251] width 150 height 43
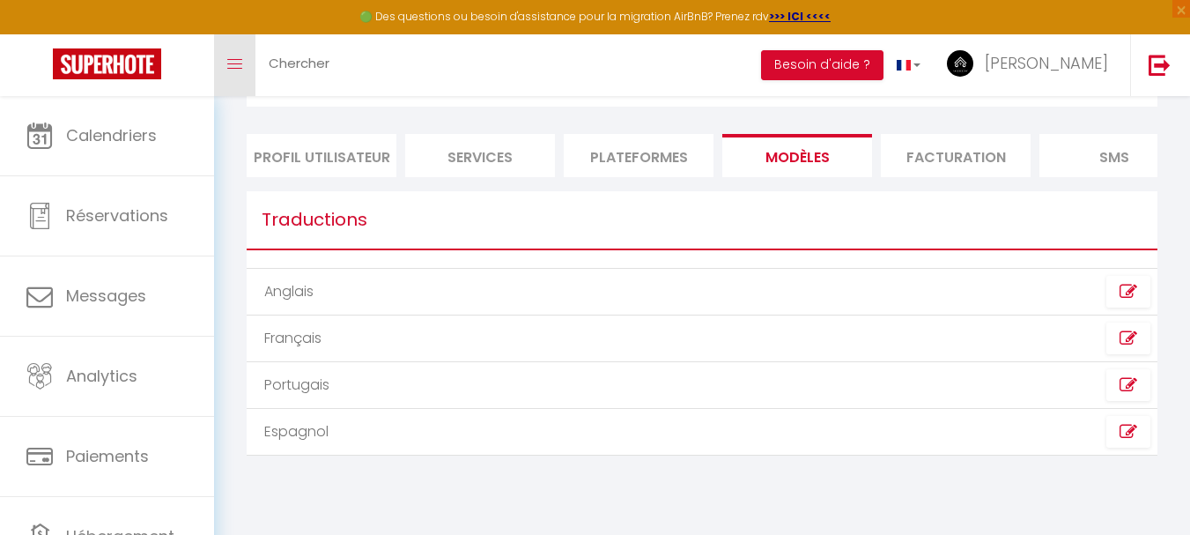
click at [237, 70] on link "Toggle menubar" at bounding box center [234, 65] width 41 height 62
click at [232, 168] on div "INFORMATION Enregistrer Profil Utilisateur Services Plateformes MODÈLES Factura…" at bounding box center [702, 258] width 976 height 517
